Goal: Task Accomplishment & Management: Use online tool/utility

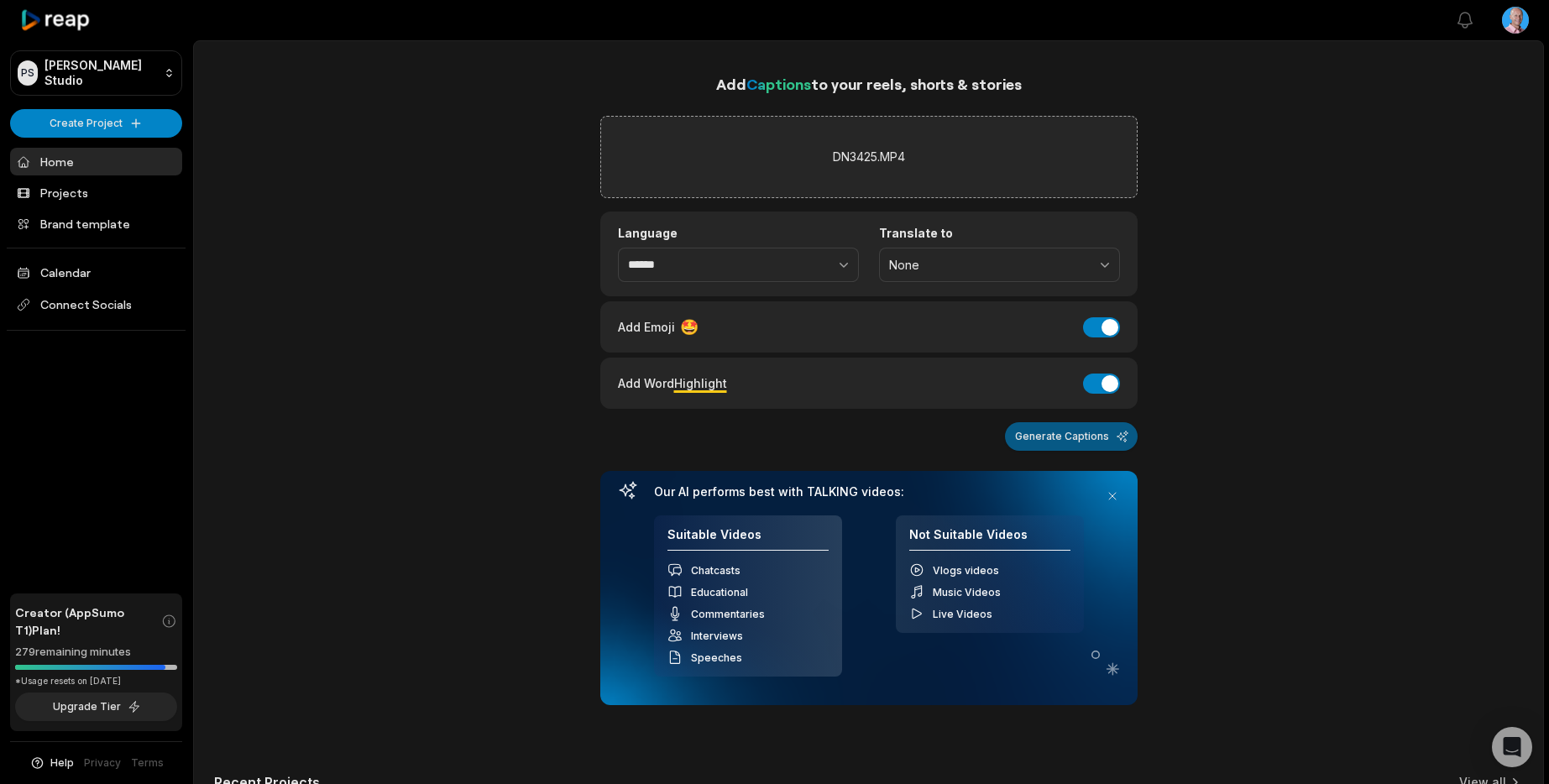
type input "******"
click at [1072, 438] on button "Generate Captions" at bounding box center [1071, 437] width 133 height 29
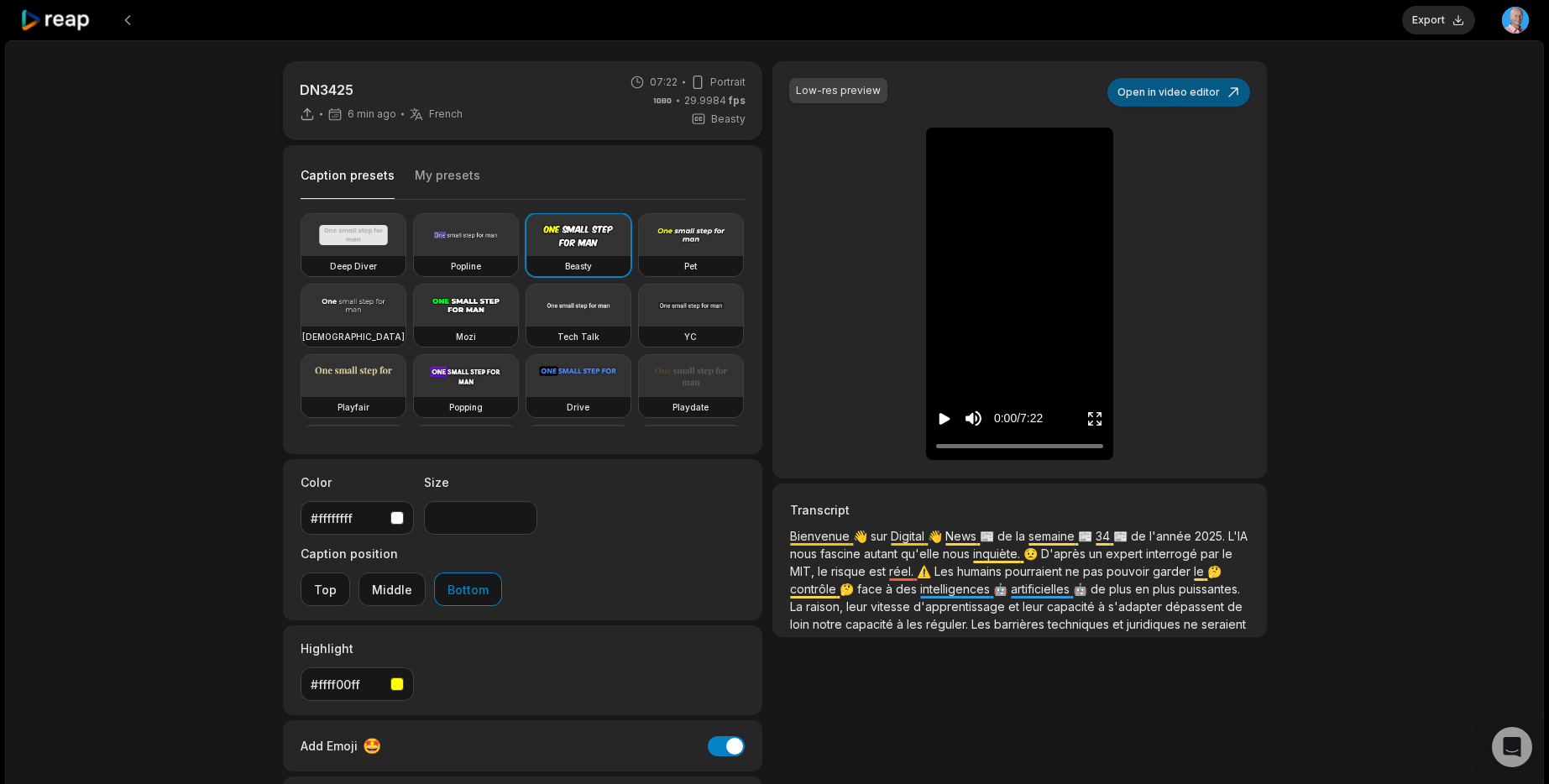
click at [1179, 97] on button "Open in video editor" at bounding box center [1179, 93] width 143 height 29
click at [1196, 94] on button "Open in video editor" at bounding box center [1179, 93] width 143 height 29
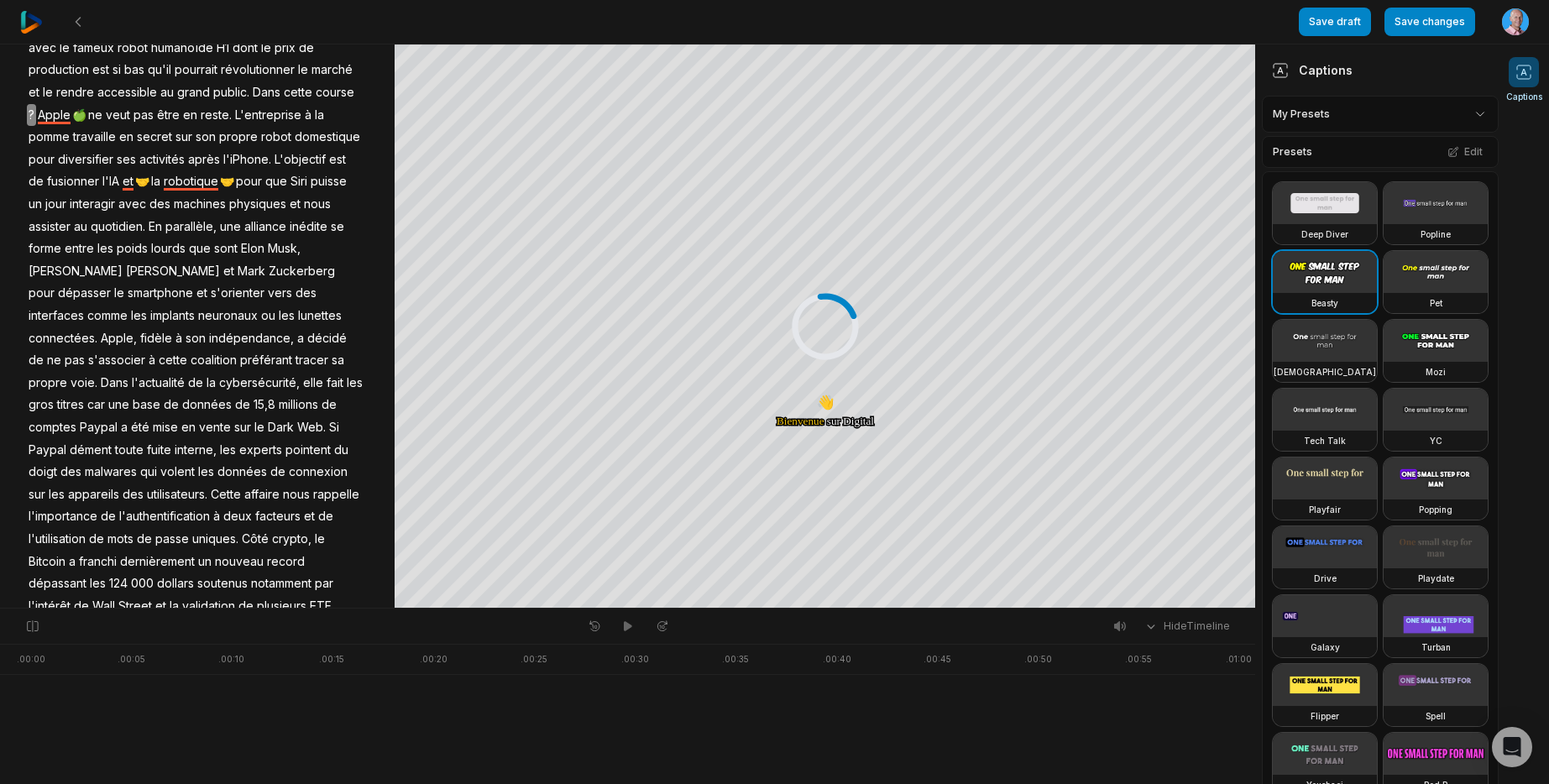
scroll to position [1461, 0]
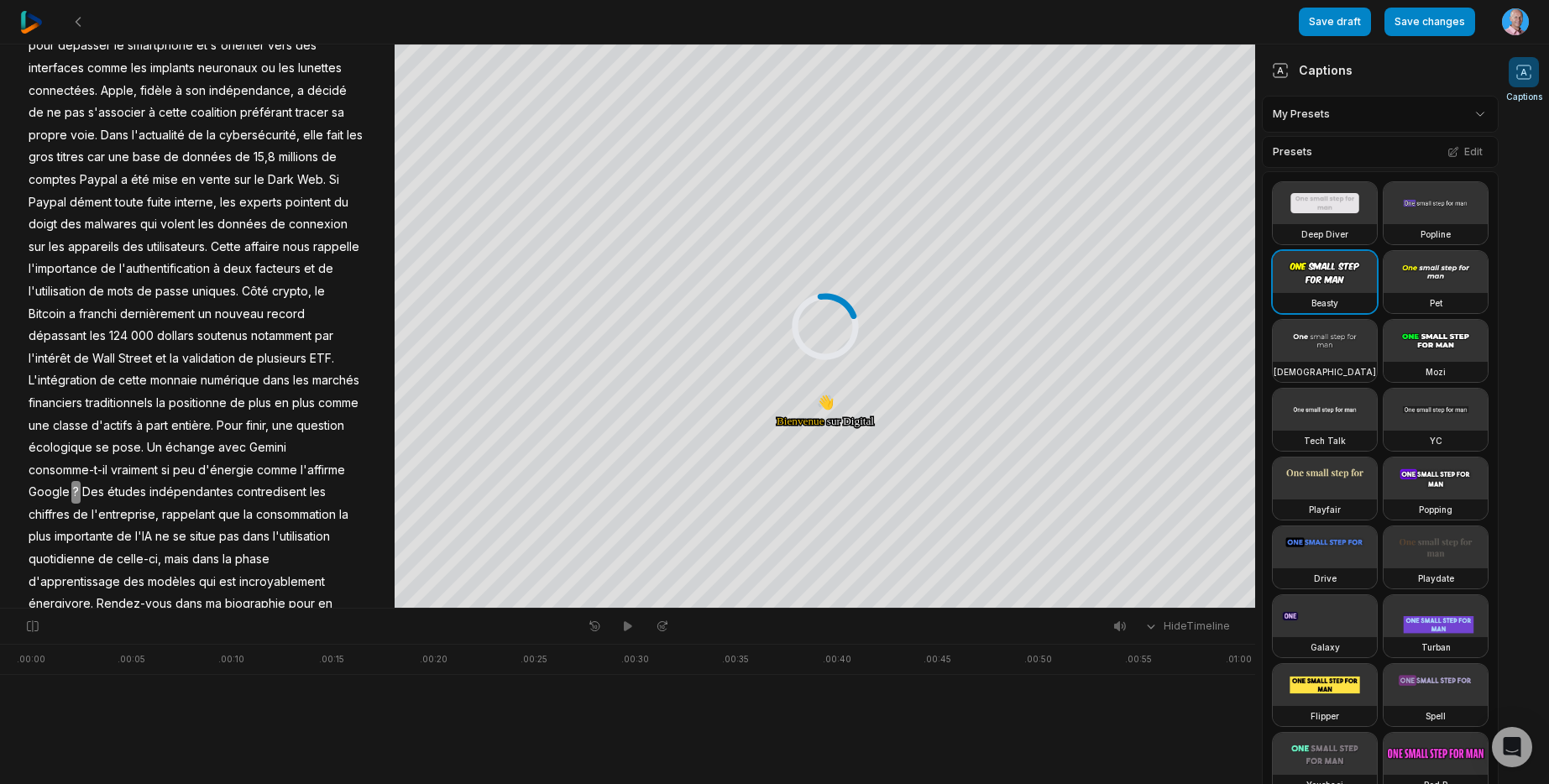
click at [31, 23] on img at bounding box center [31, 21] width 22 height 22
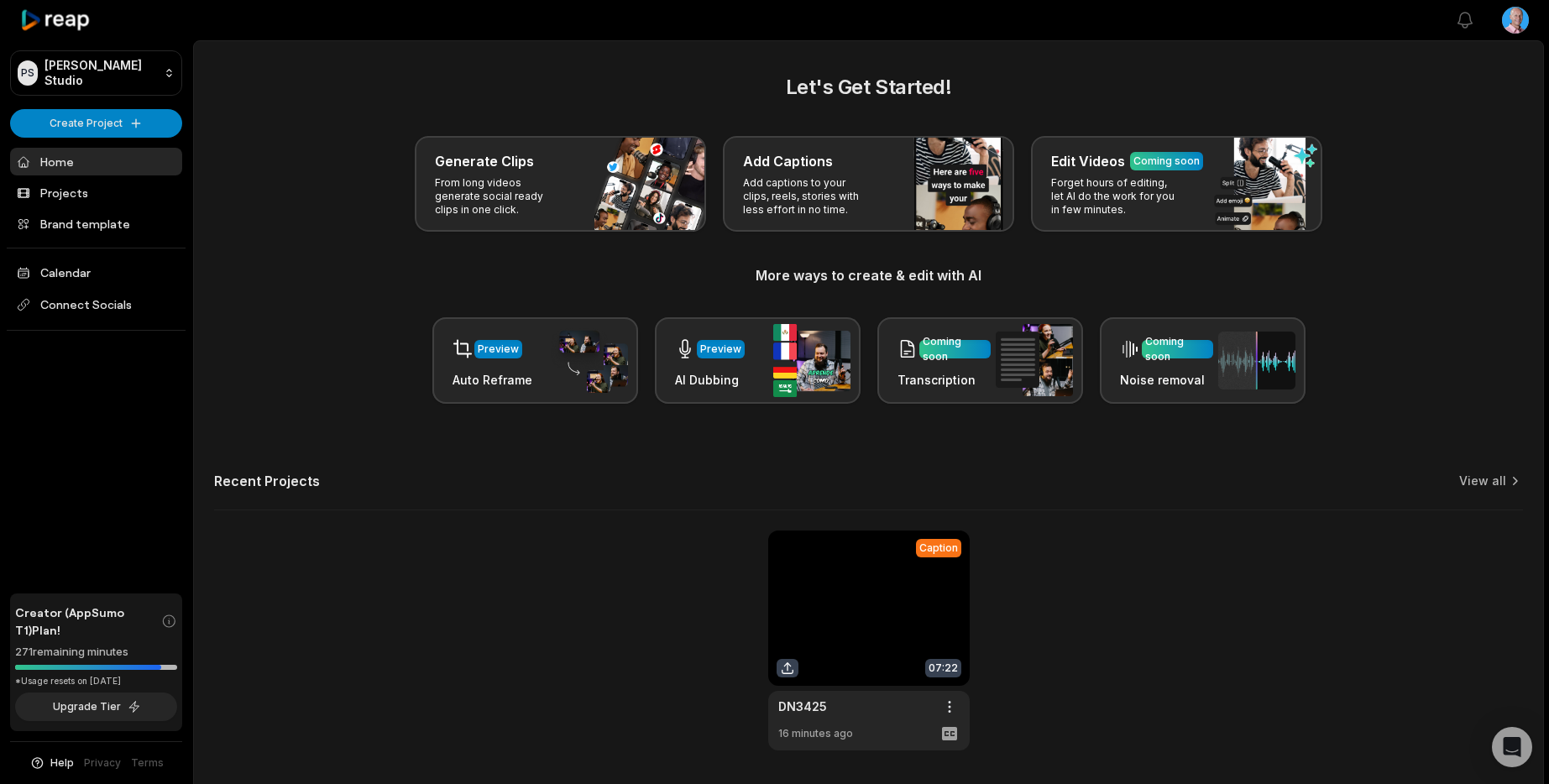
click at [897, 617] on link at bounding box center [869, 640] width 201 height 220
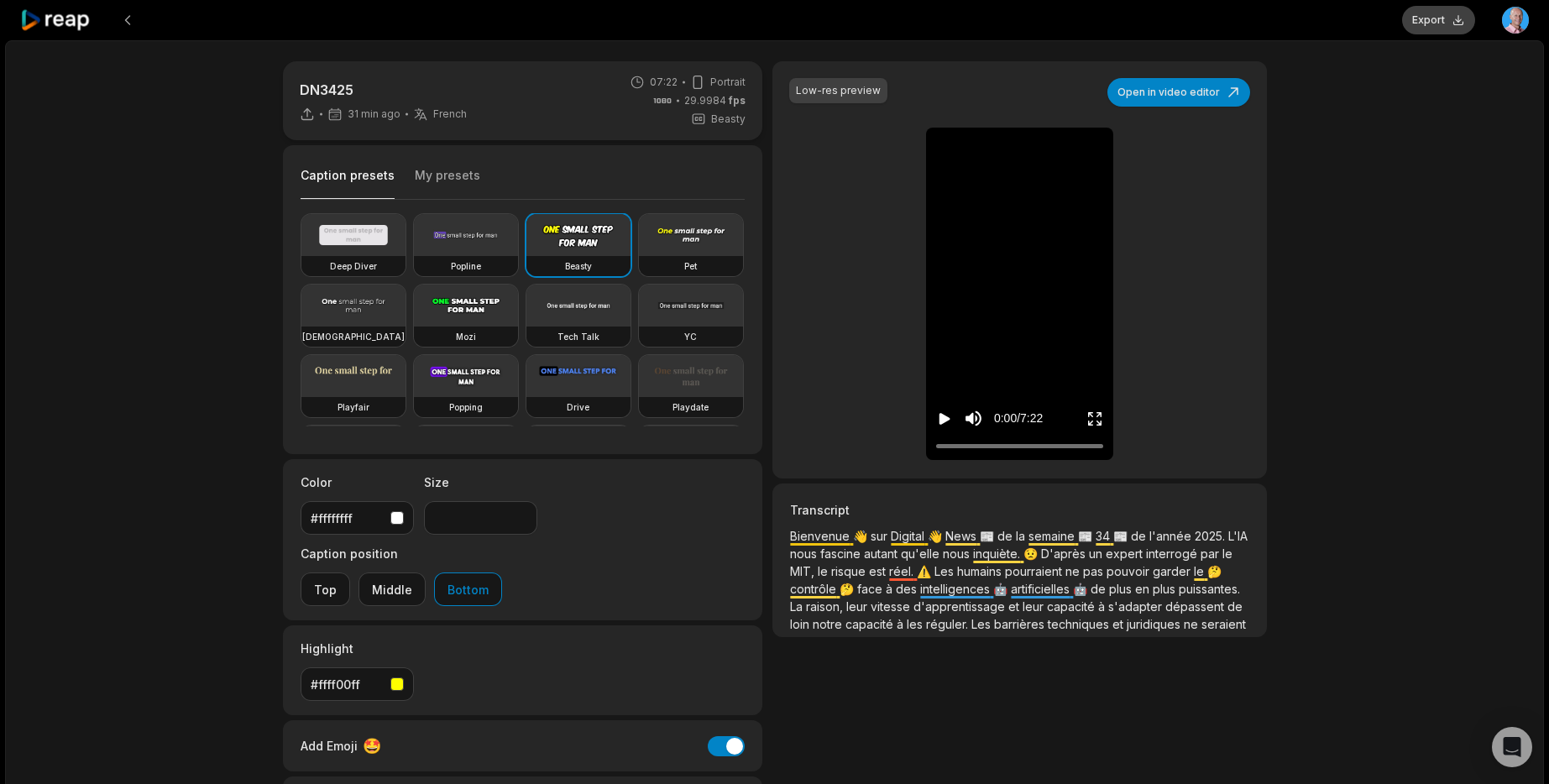
click at [1449, 22] on button "Export" at bounding box center [1438, 20] width 73 height 29
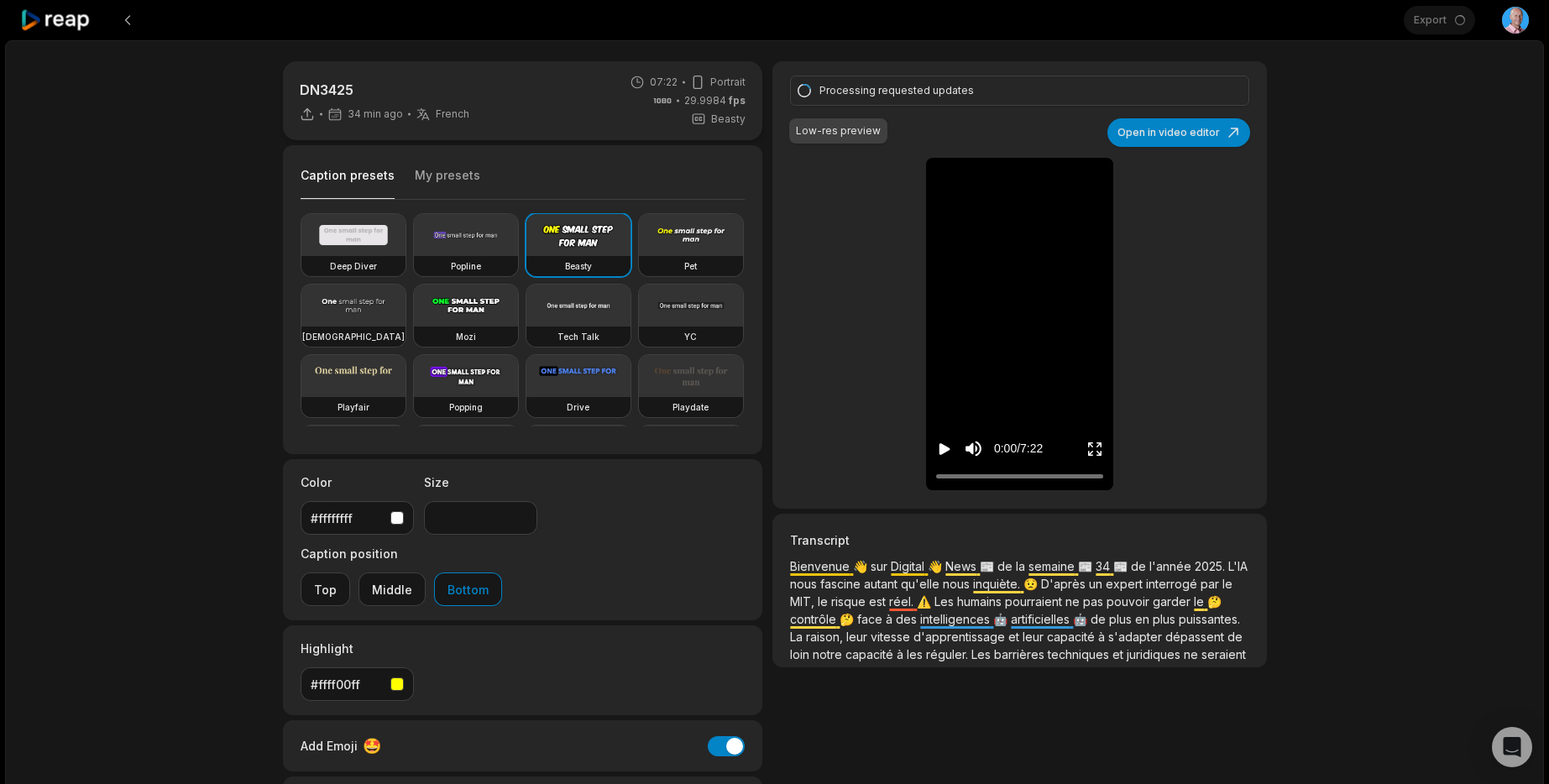
click at [37, 23] on icon at bounding box center [56, 20] width 71 height 22
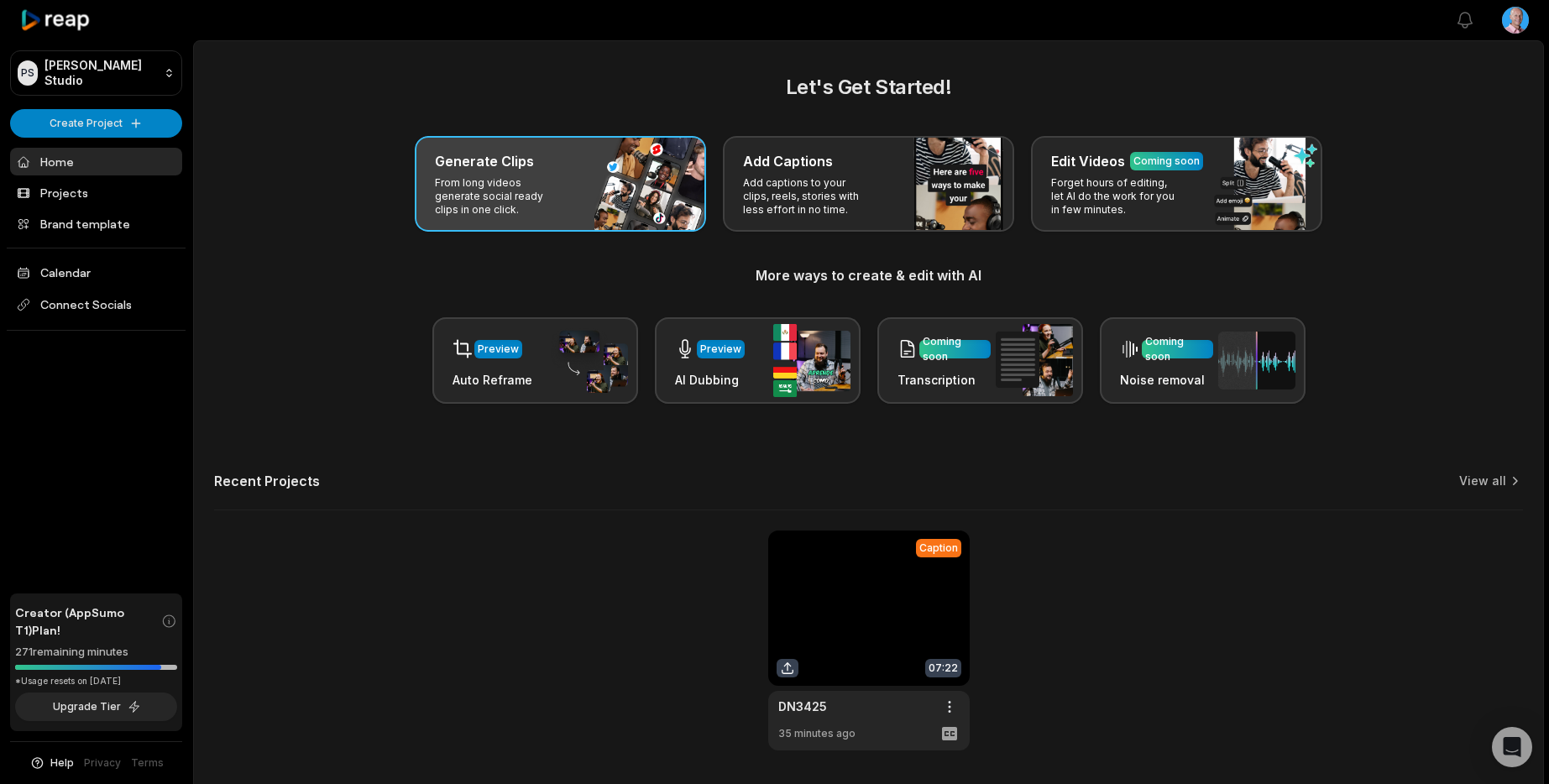
click at [567, 197] on div "Generate Clips From long videos generate social ready clips in one click." at bounding box center [560, 184] width 291 height 95
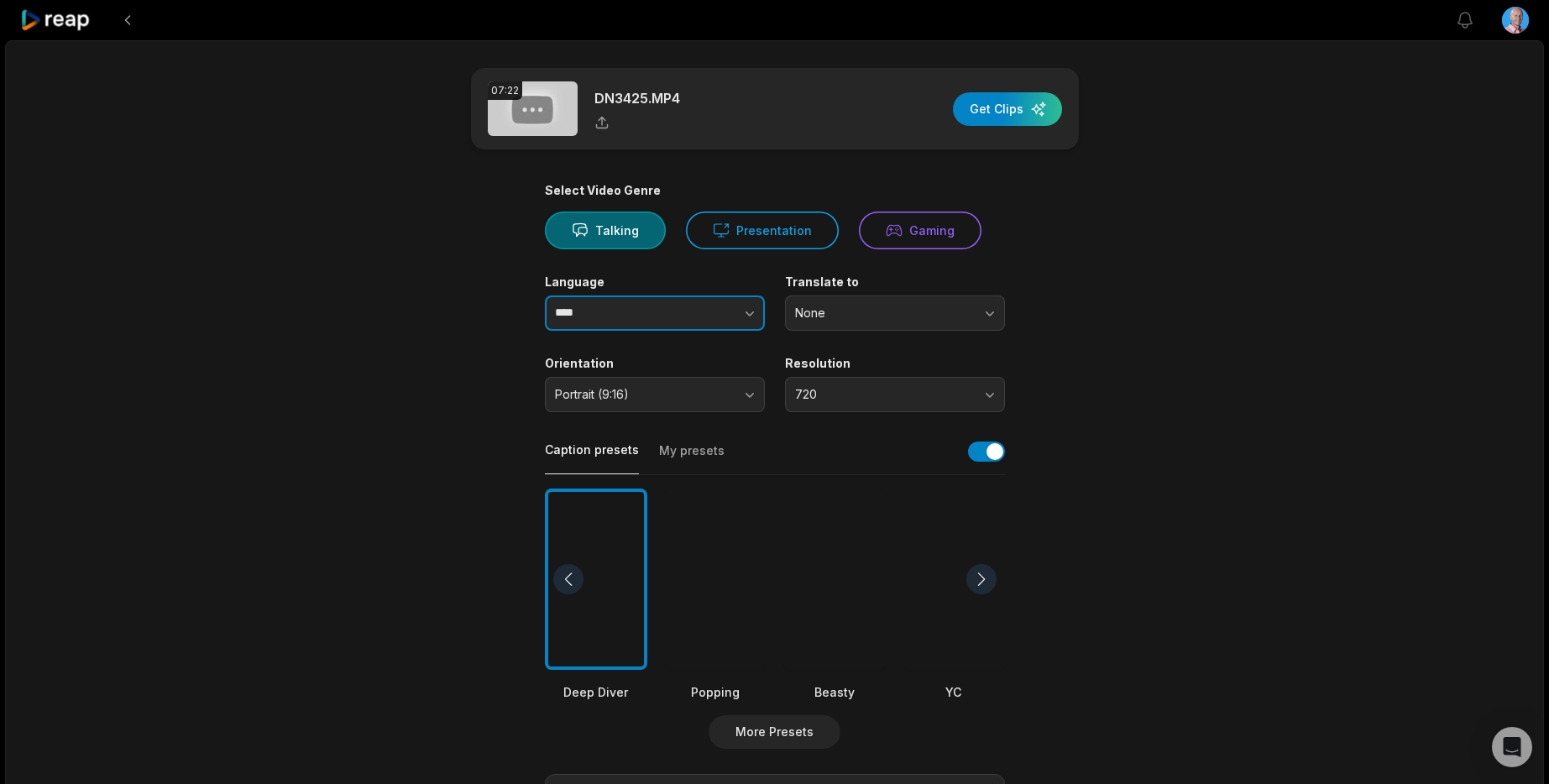
click at [653, 316] on input "****" at bounding box center [654, 314] width 220 height 36
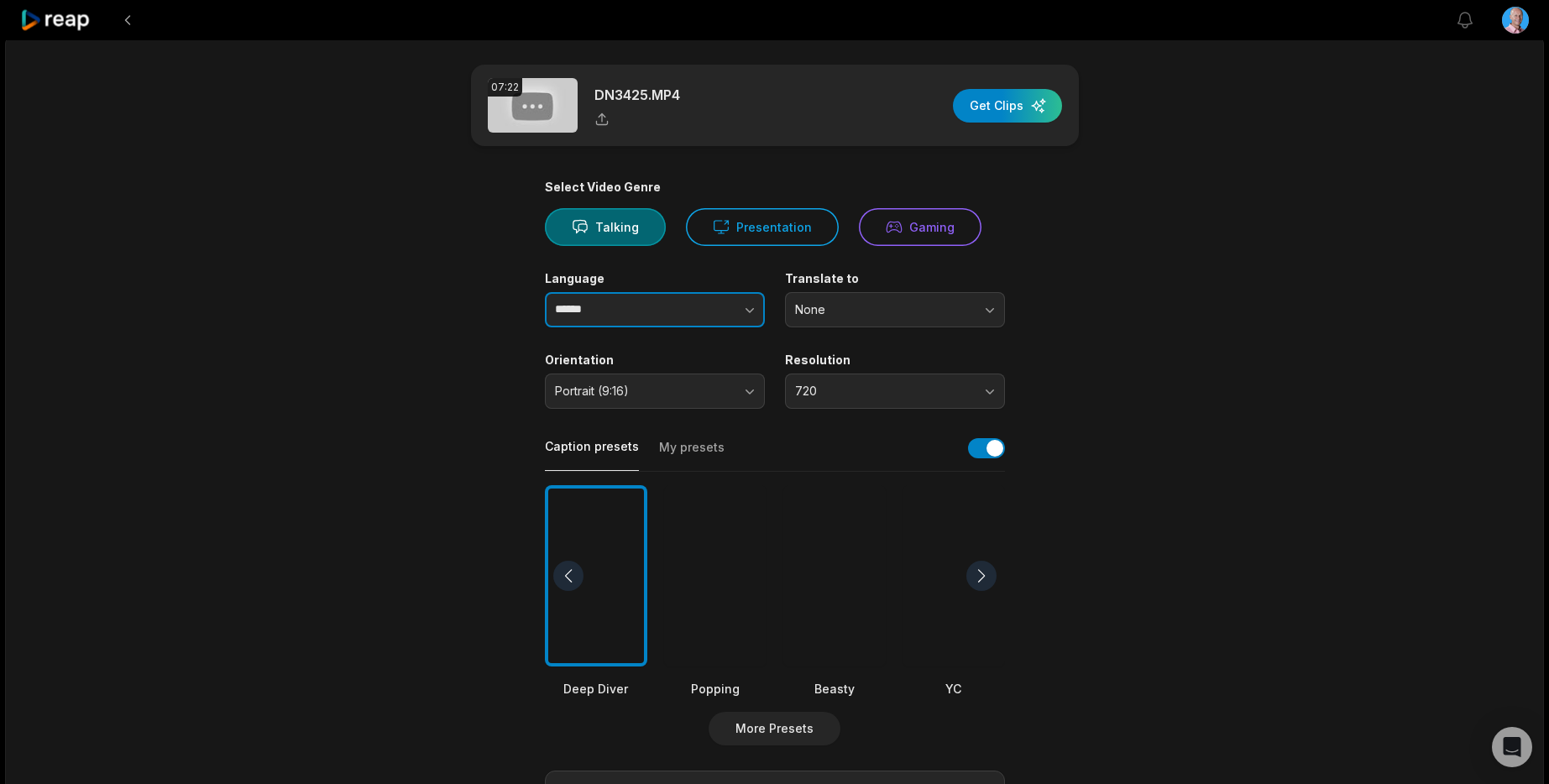
type input "******"
click at [617, 594] on div at bounding box center [595, 576] width 102 height 182
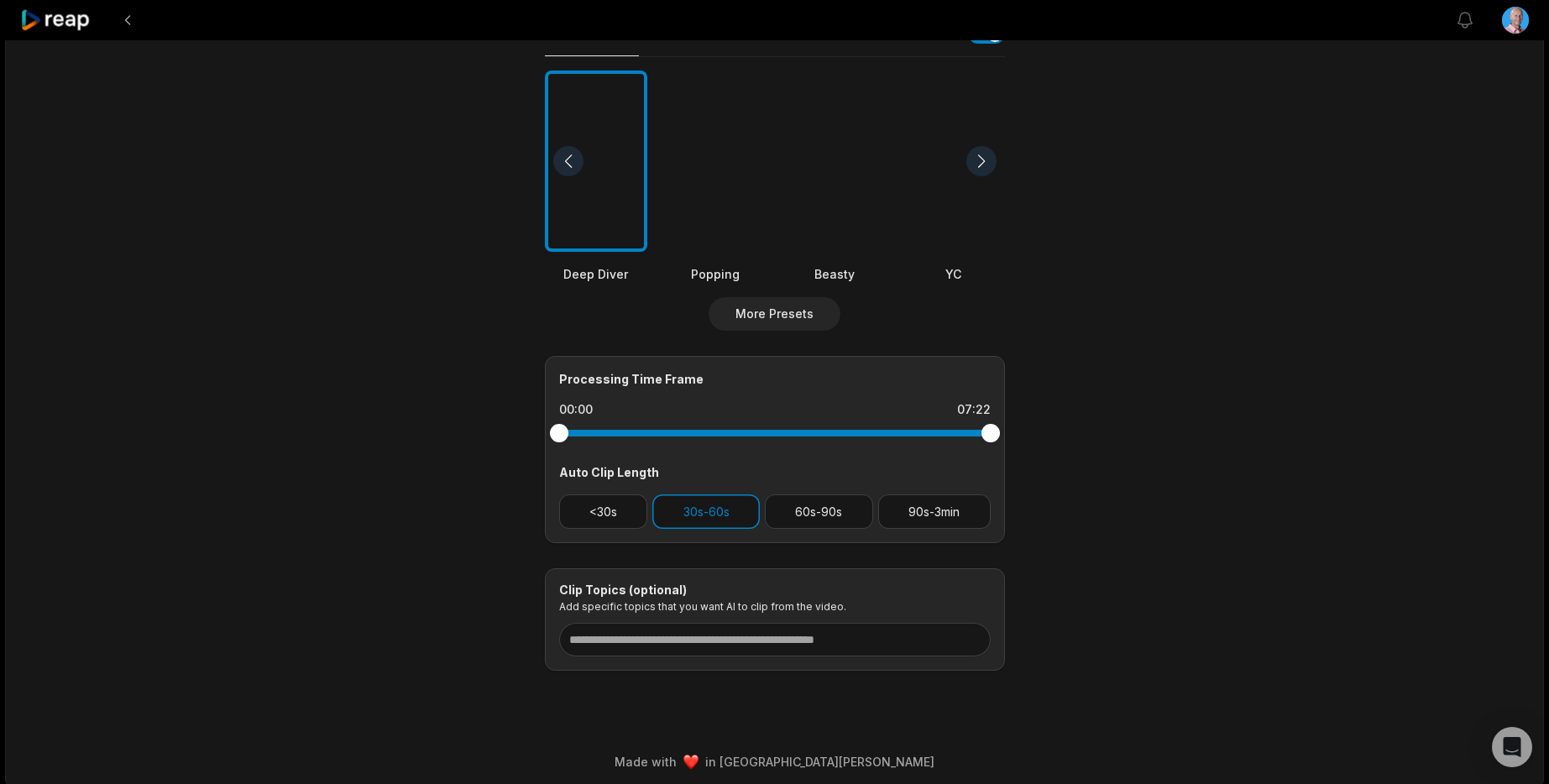
scroll to position [0, 0]
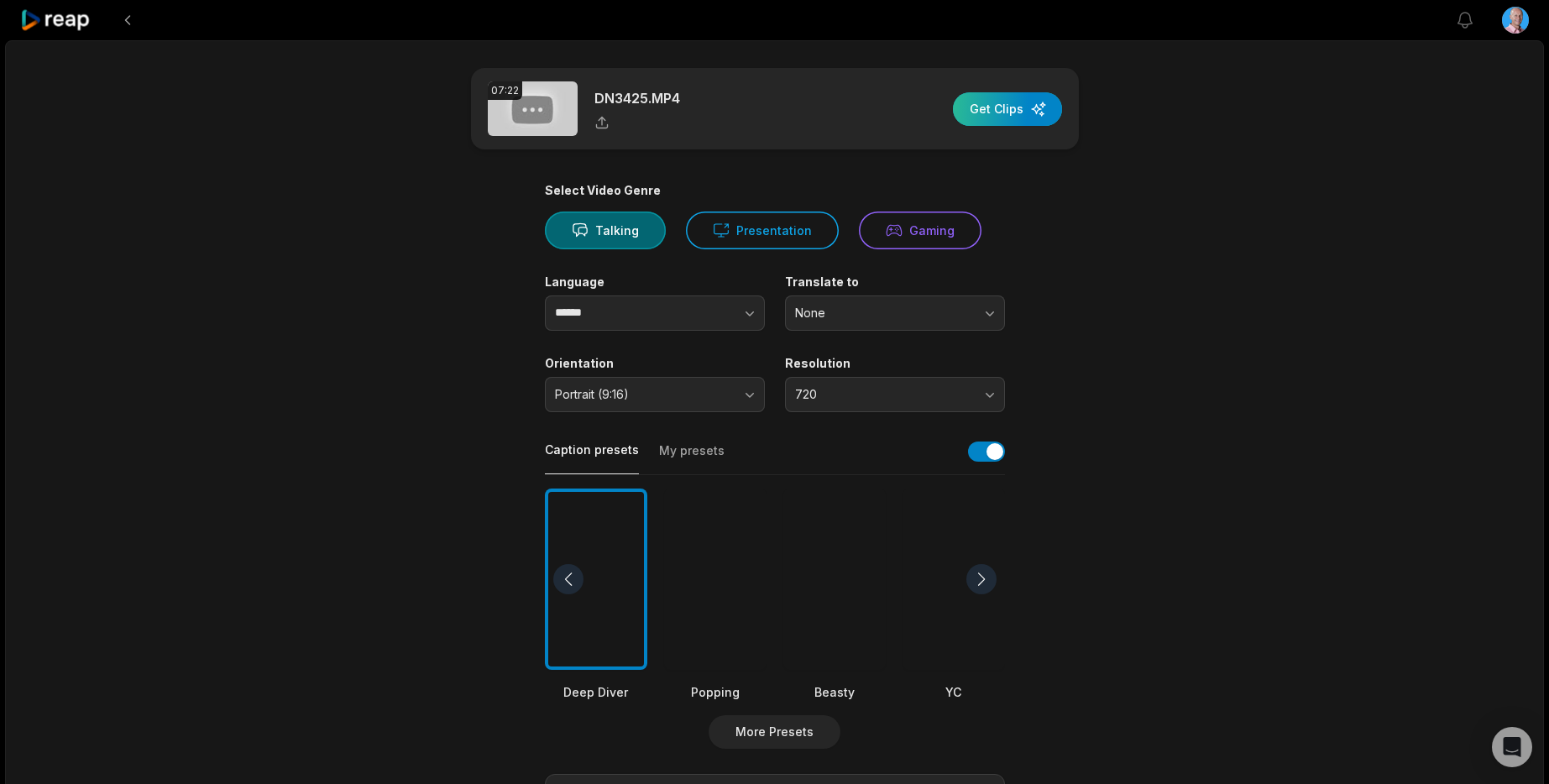
click at [1018, 110] on div "button" at bounding box center [1007, 110] width 109 height 34
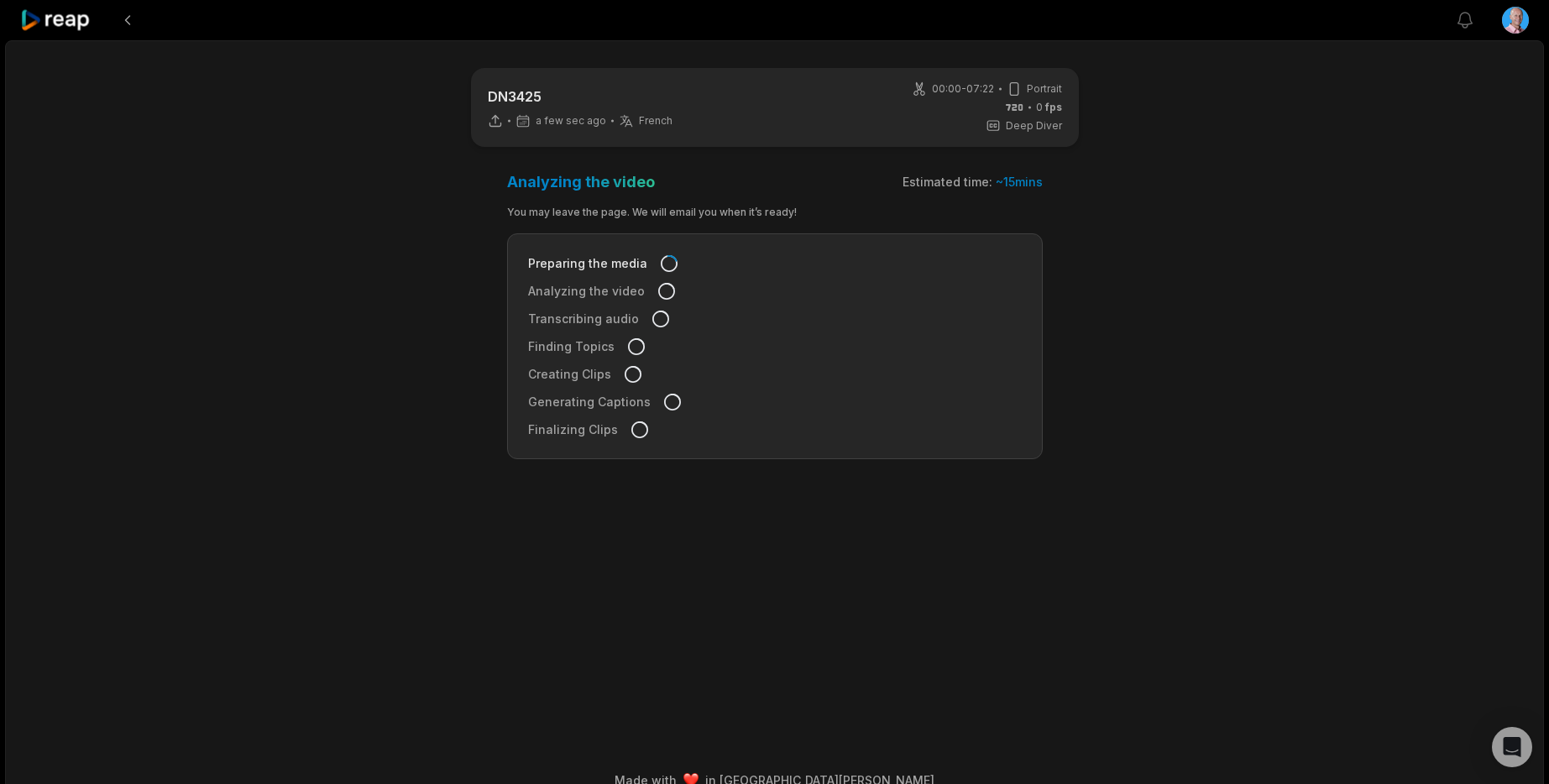
click at [1093, 283] on main "DN3425 a few sec ago French fr 00:00 - 07:22 Portrait 0 fps Deep Diver Analyzin…" at bounding box center [775, 375] width 813 height 616
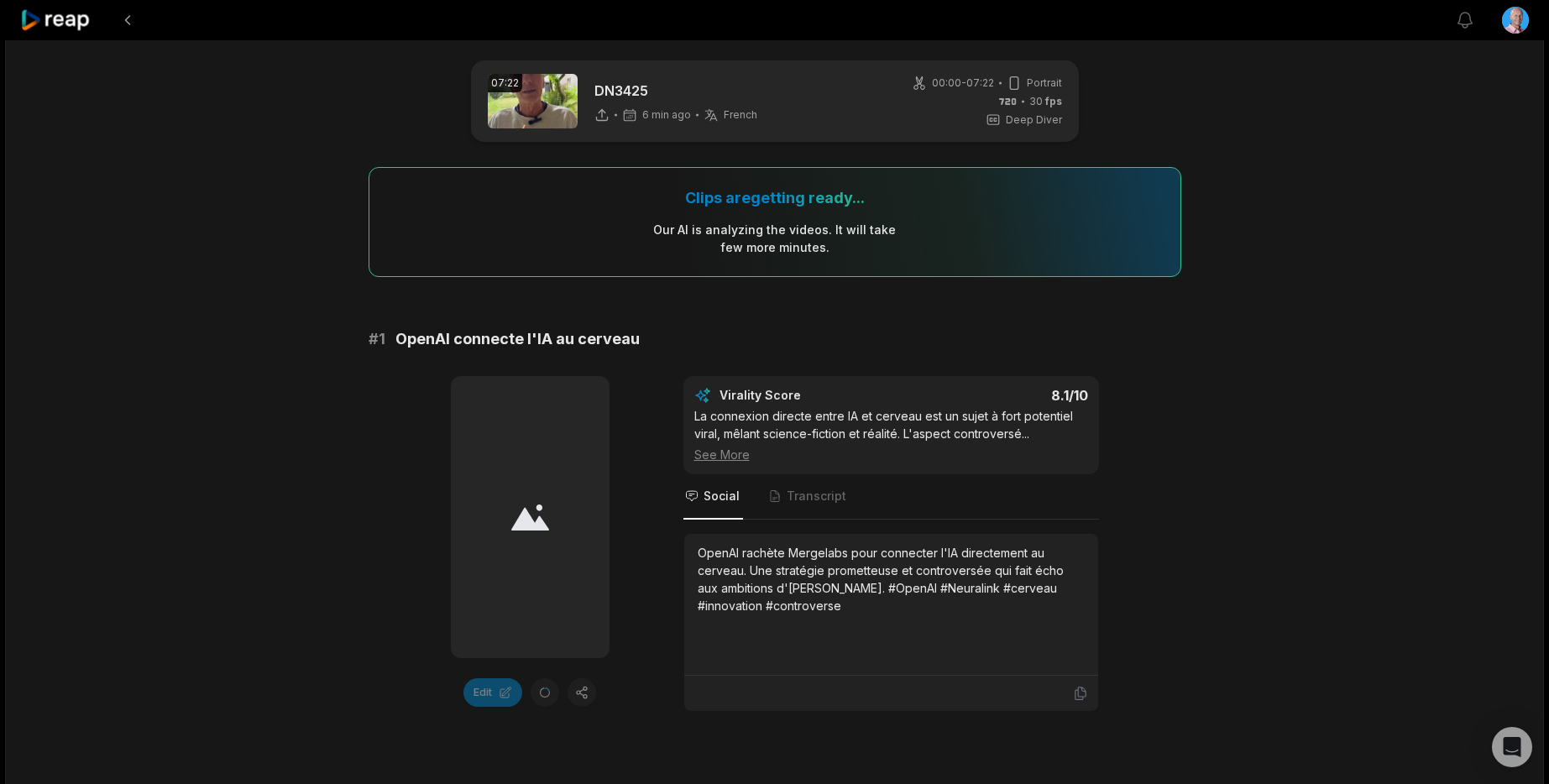
click at [62, 23] on icon at bounding box center [56, 20] width 71 height 22
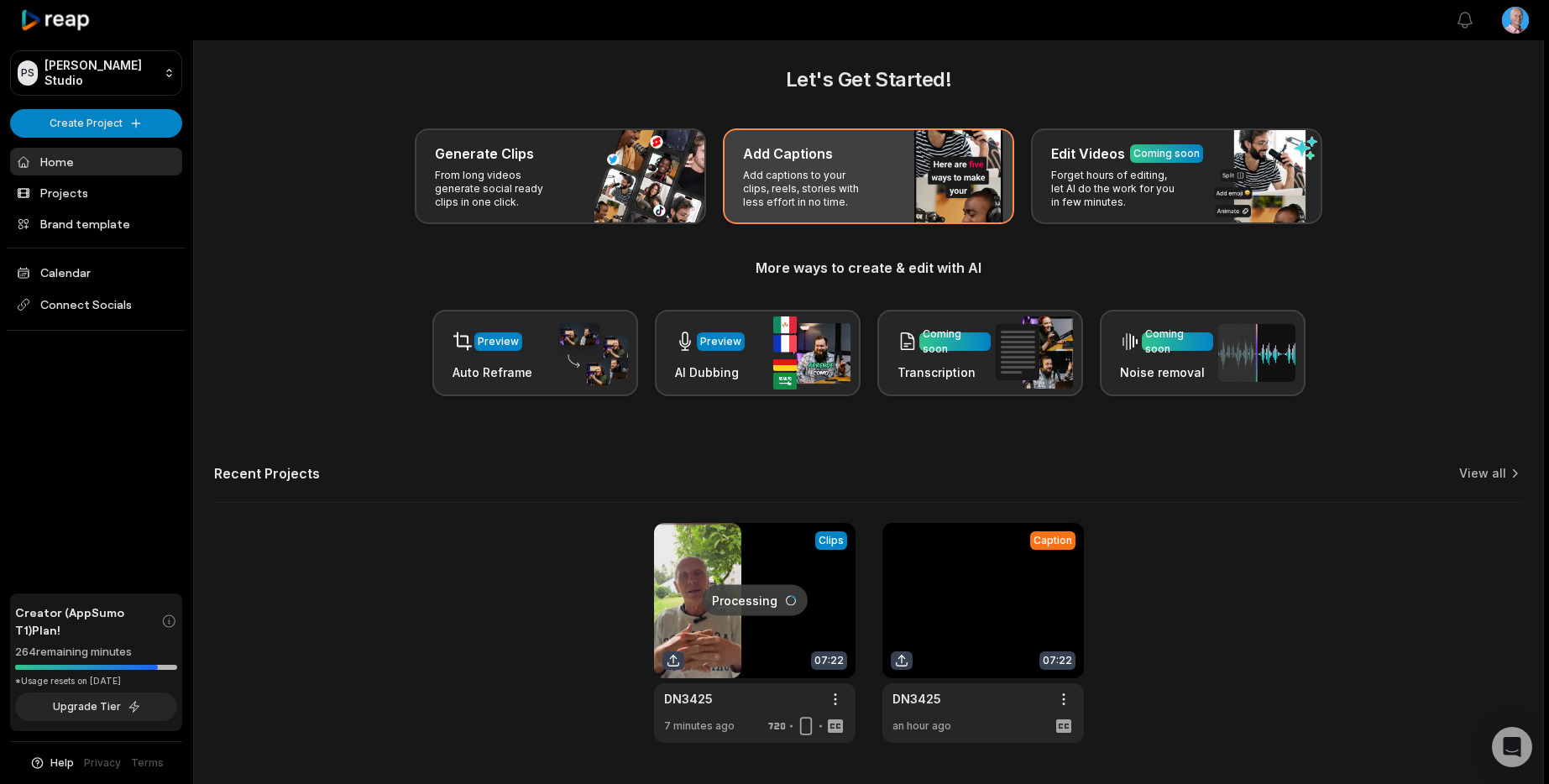
click at [849, 199] on p "Add captions to your clips, reels, stories with less effort in no time." at bounding box center [808, 188] width 130 height 40
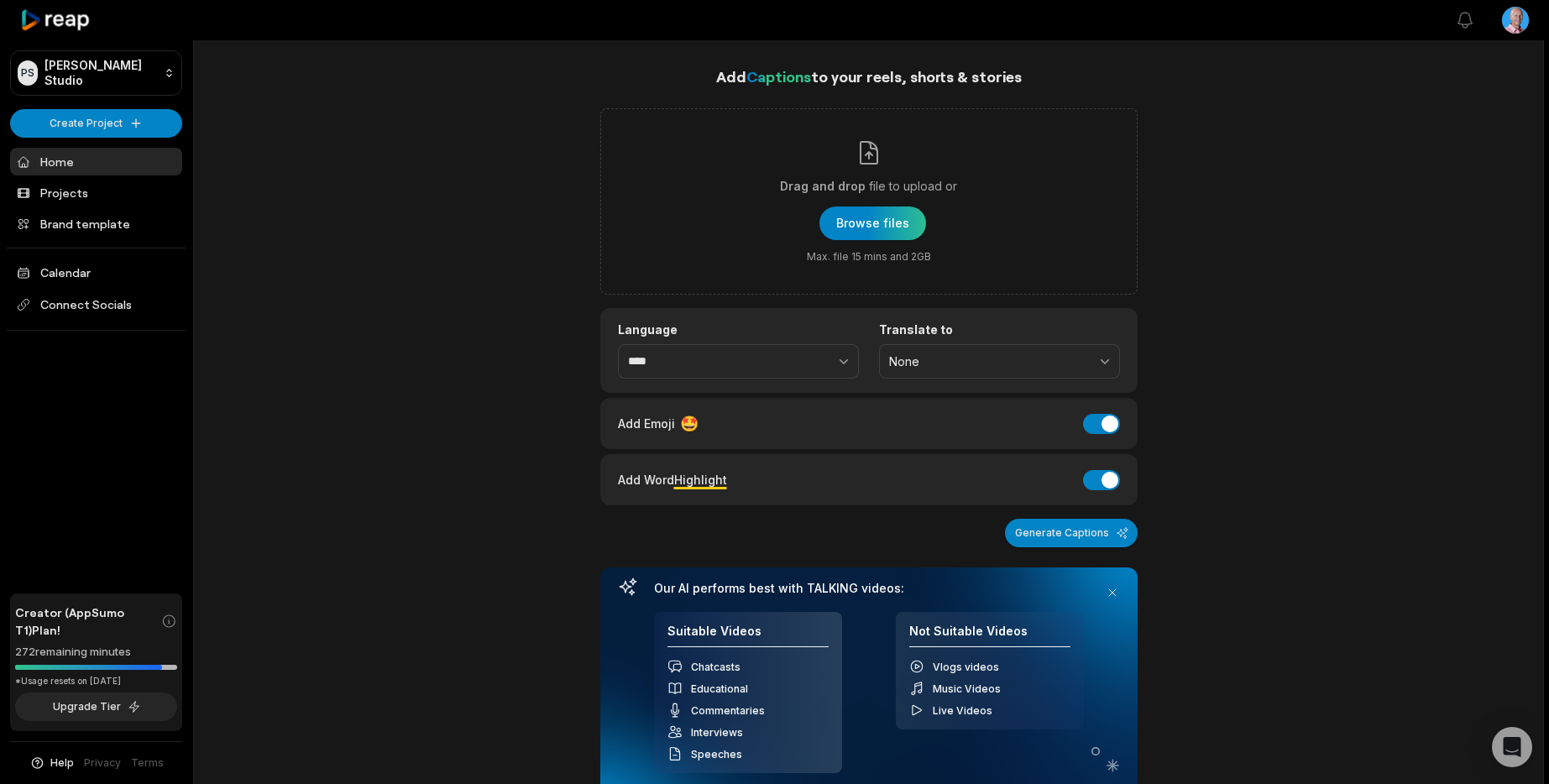
click at [81, 20] on icon at bounding box center [56, 20] width 71 height 22
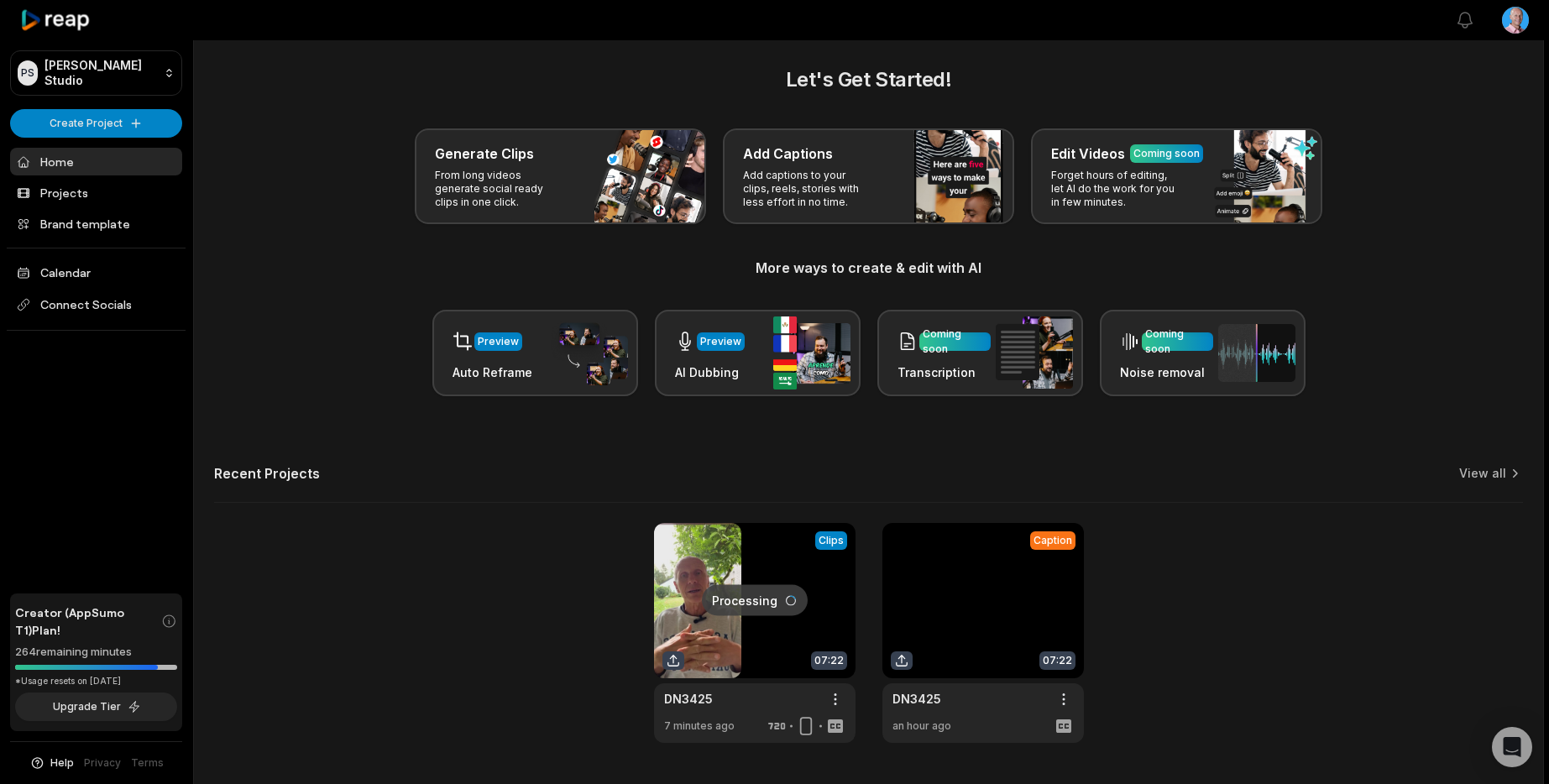
click at [1013, 606] on link at bounding box center [983, 633] width 201 height 220
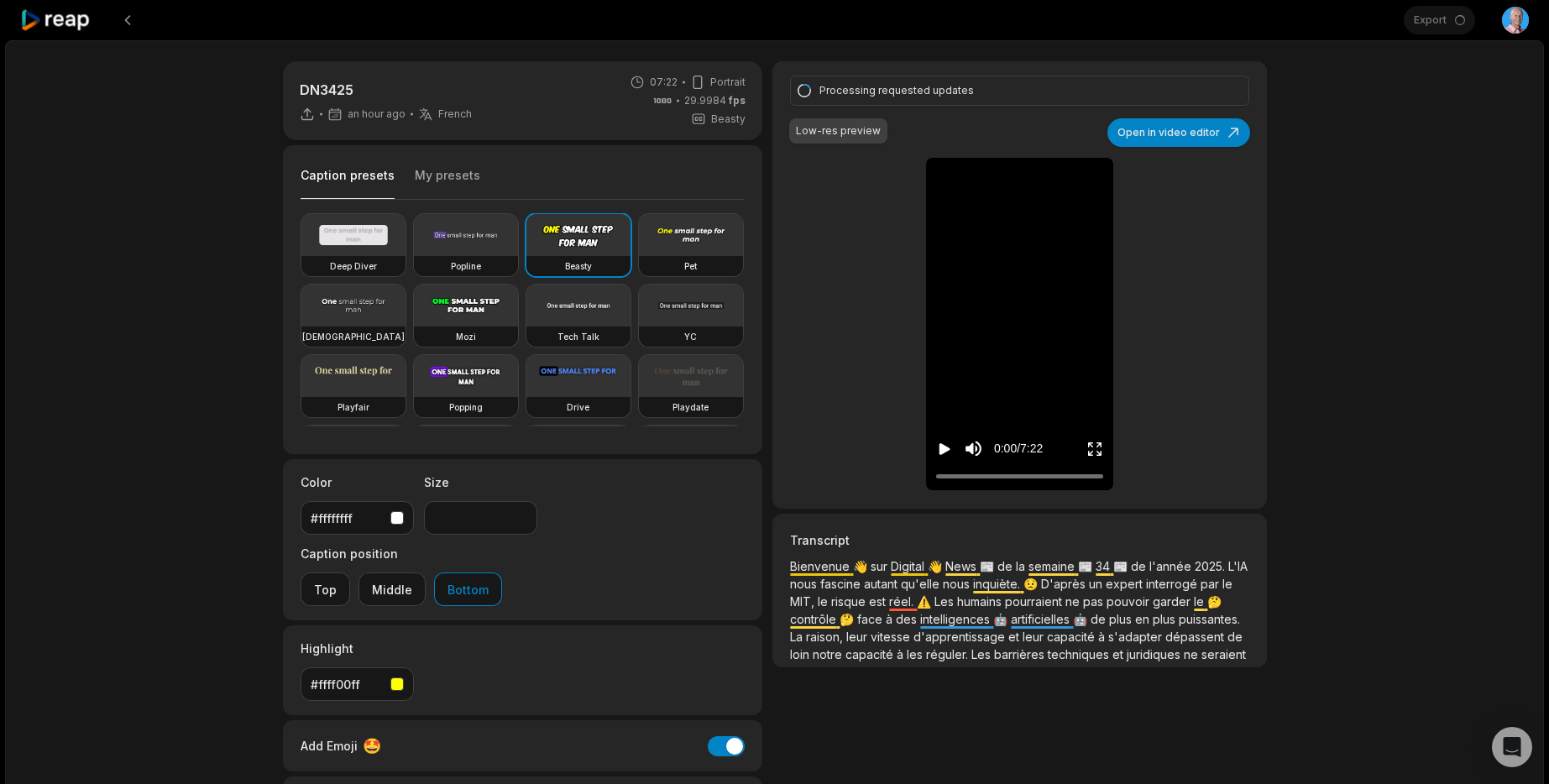
click at [53, 19] on icon at bounding box center [56, 20] width 71 height 22
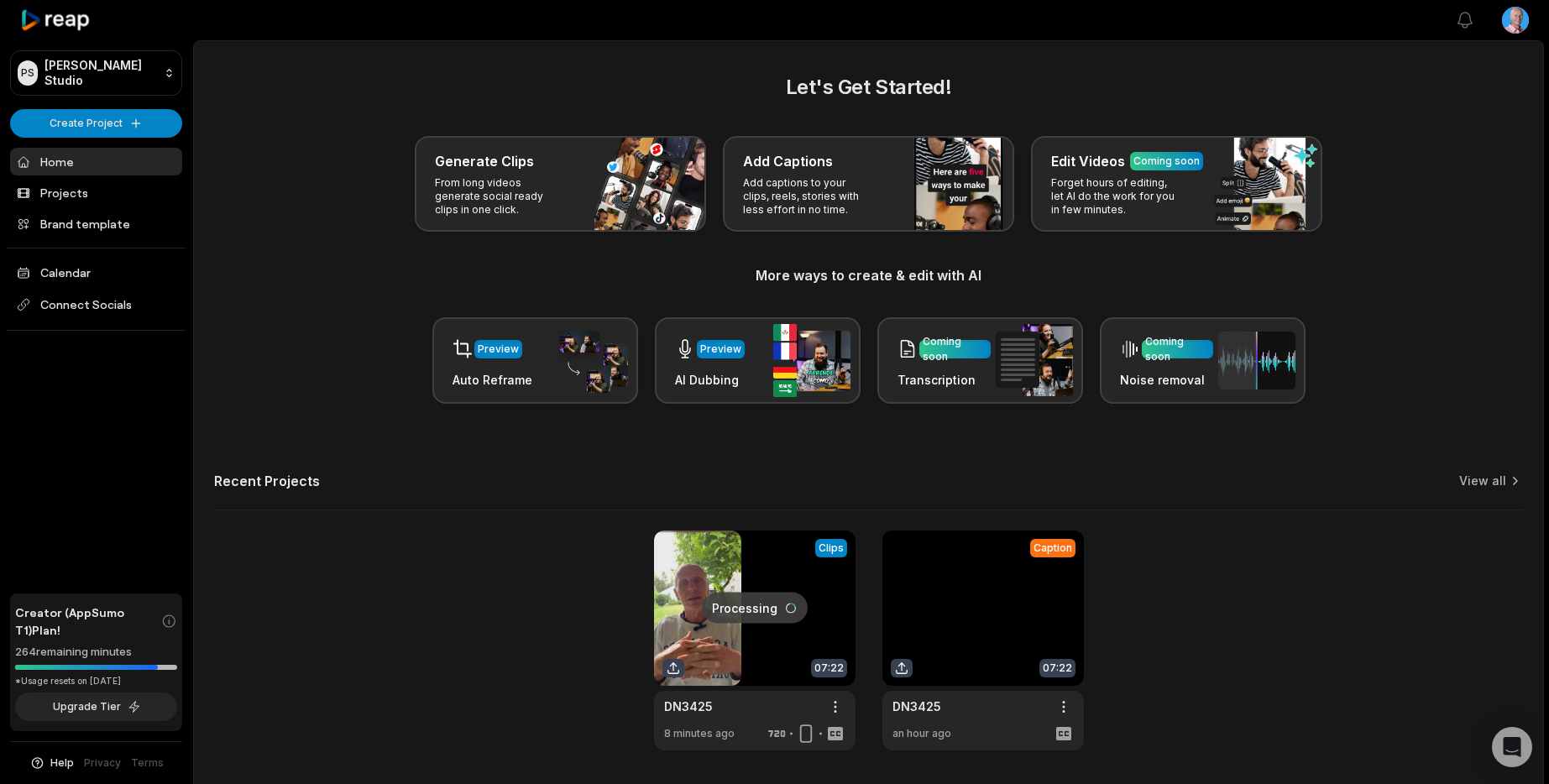
click at [706, 584] on link at bounding box center [755, 640] width 201 height 220
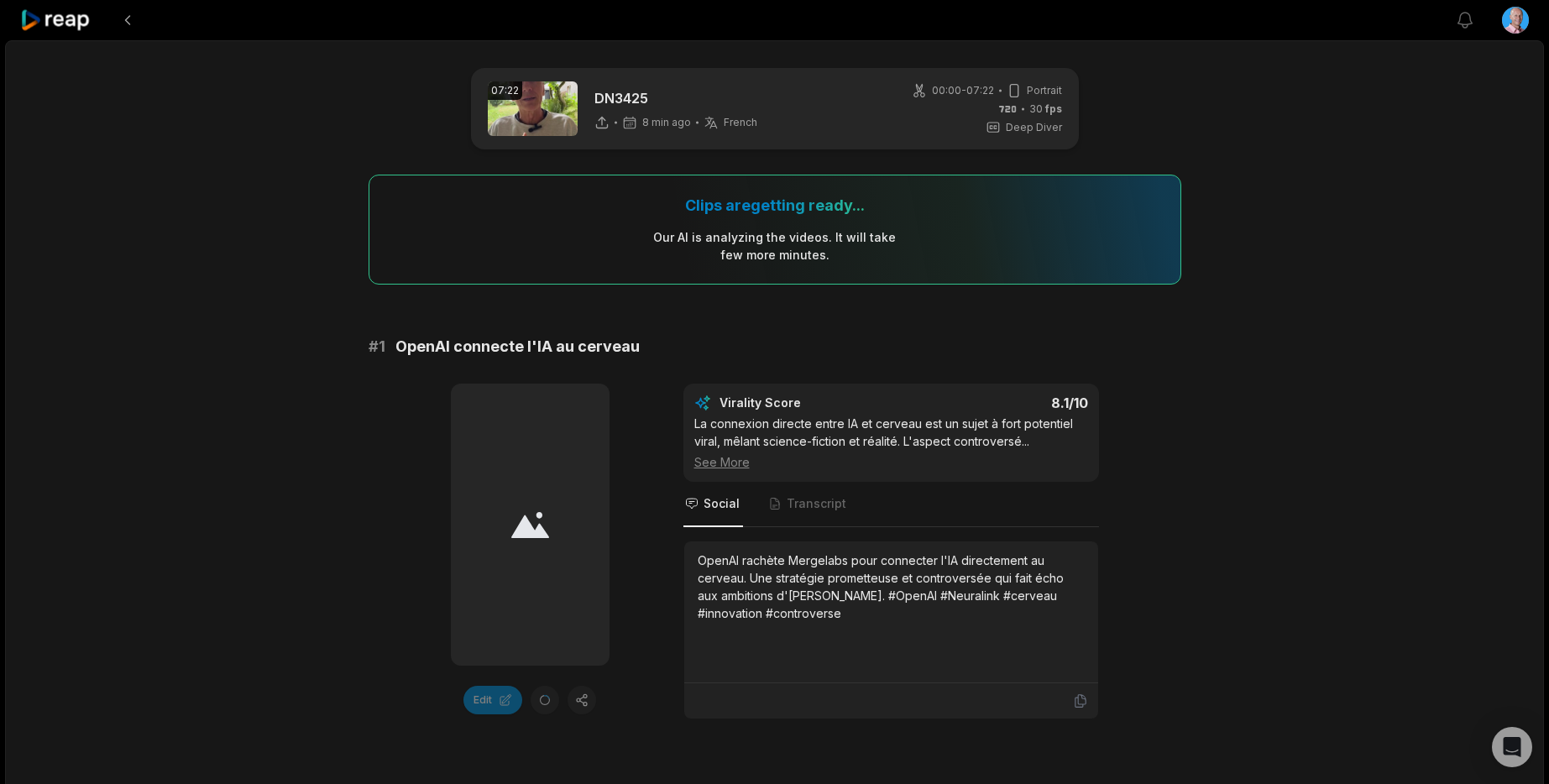
click at [68, 20] on icon at bounding box center [56, 20] width 71 height 22
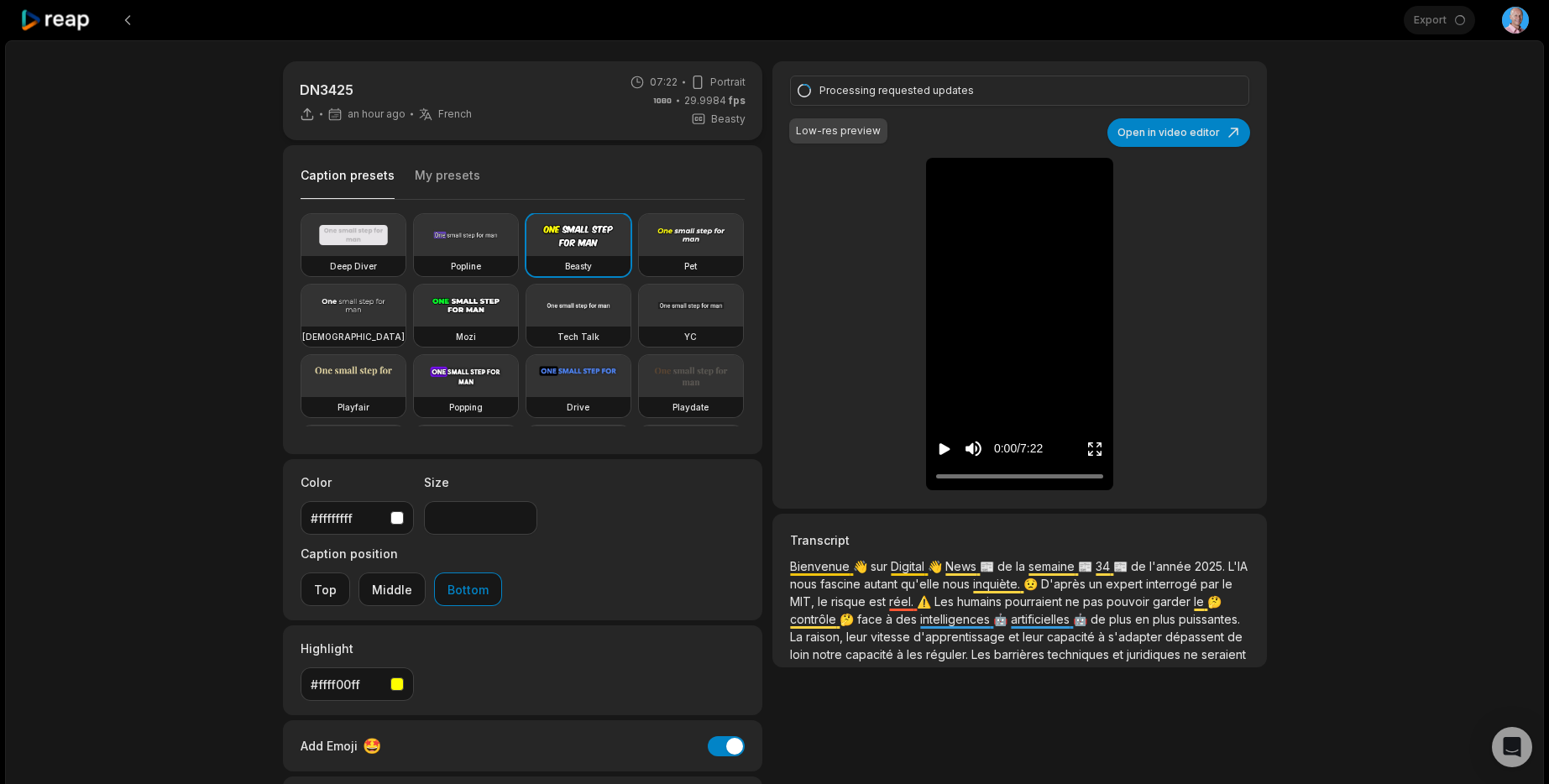
scroll to position [1, 0]
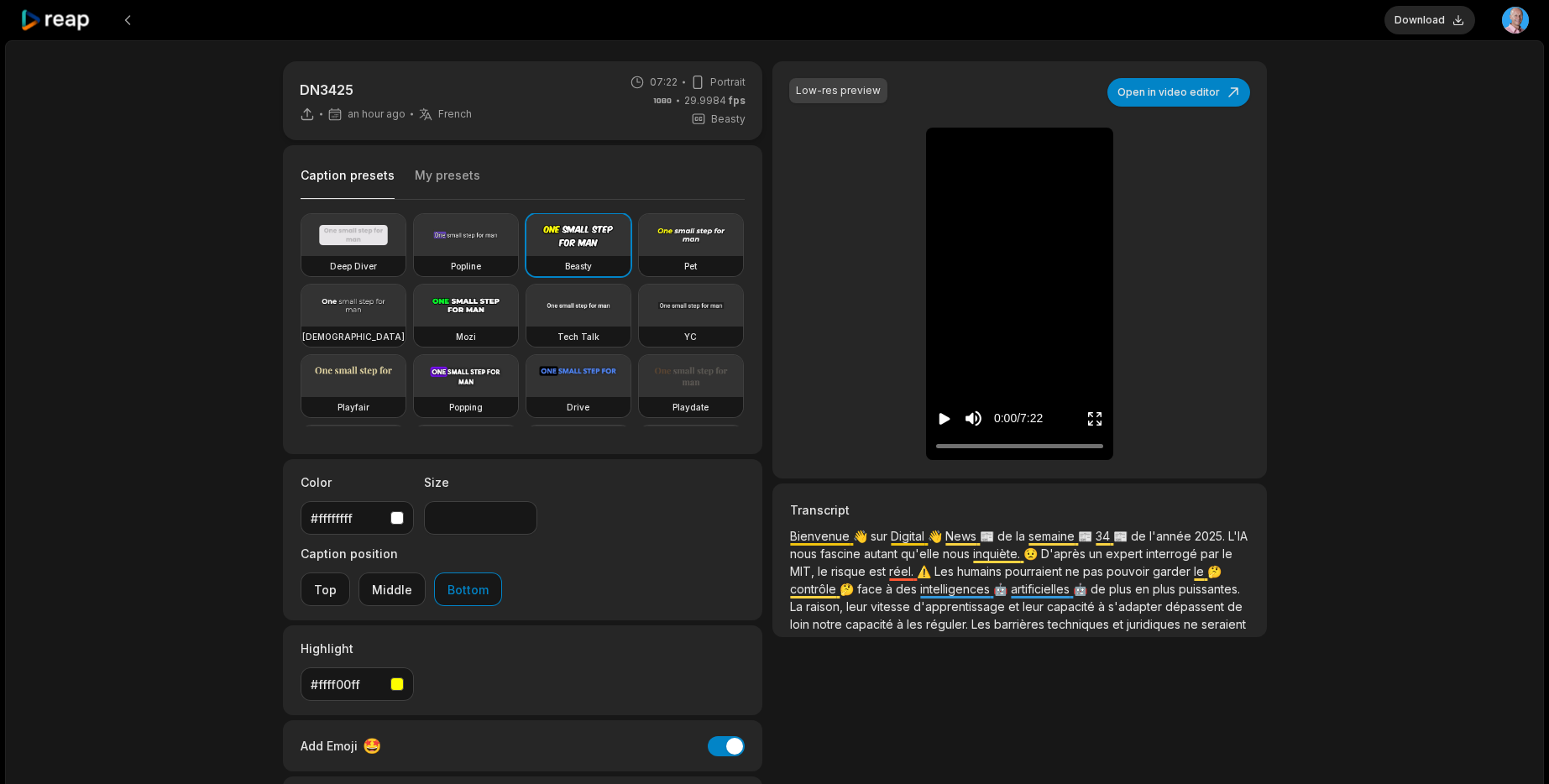
click at [1428, 20] on button "Download" at bounding box center [1430, 20] width 91 height 29
click at [56, 21] on icon at bounding box center [56, 20] width 71 height 22
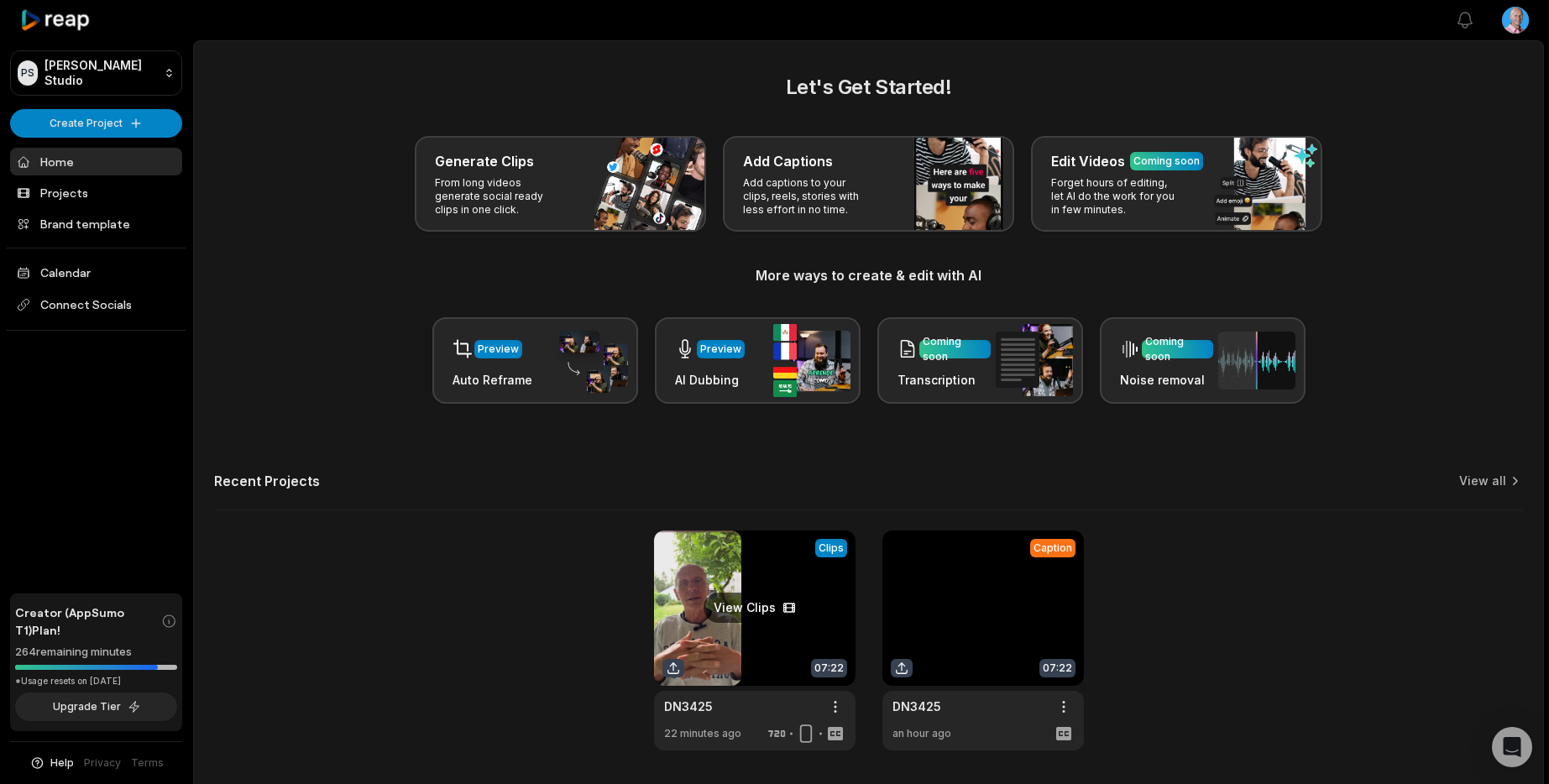
click at [712, 596] on link at bounding box center [755, 640] width 201 height 220
